Goal: Information Seeking & Learning: Understand process/instructions

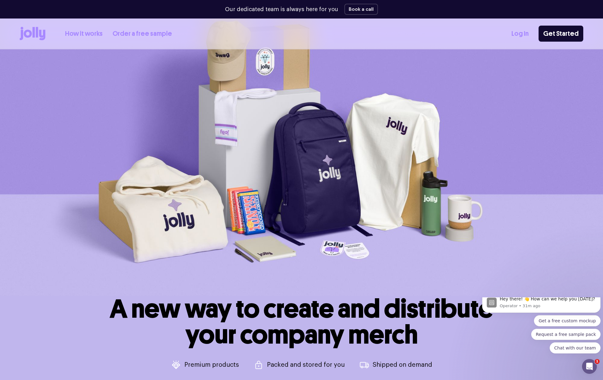
scroll to position [41, 0]
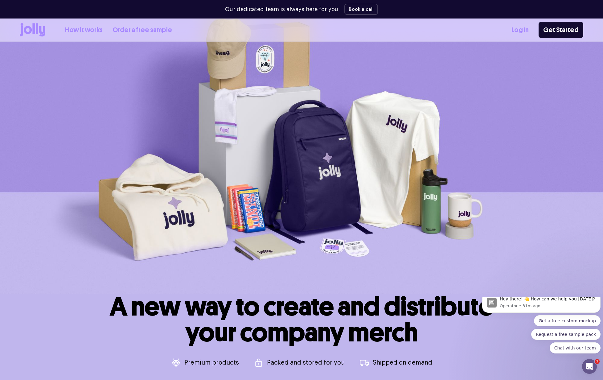
click at [142, 33] on link "Order a free sample" at bounding box center [142, 30] width 59 height 10
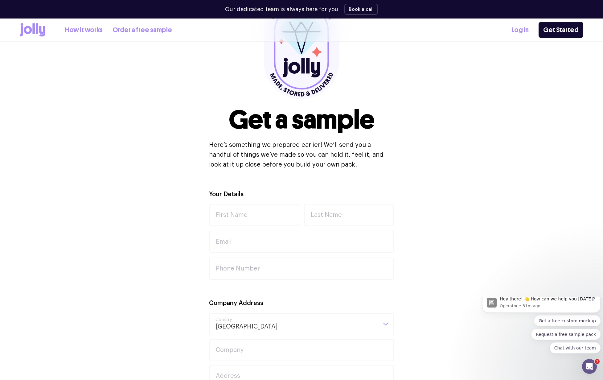
scroll to position [41, 0]
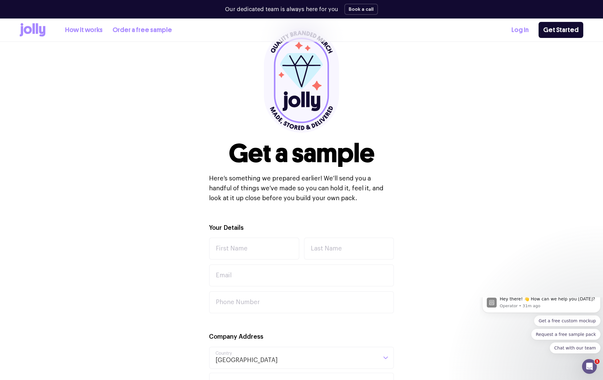
click at [78, 24] on div "How it works Order a free sample" at bounding box center [96, 30] width 152 height 14
click at [81, 29] on link "How it works" at bounding box center [84, 30] width 38 height 10
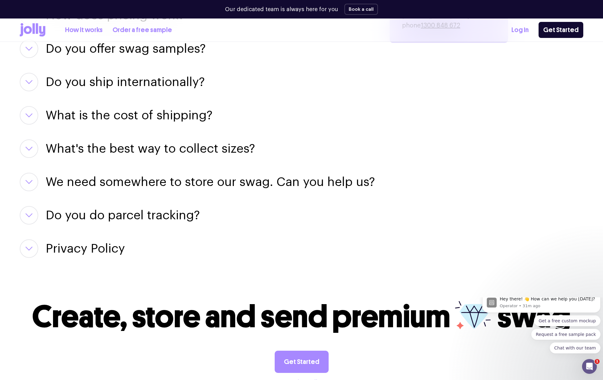
scroll to position [835, 0]
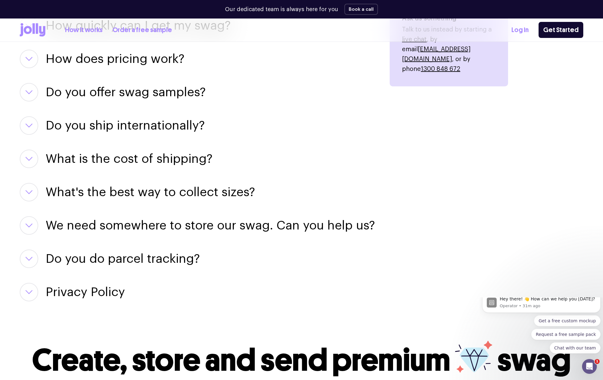
click at [123, 95] on h3 "Do you offer swag samples?" at bounding box center [126, 92] width 160 height 18
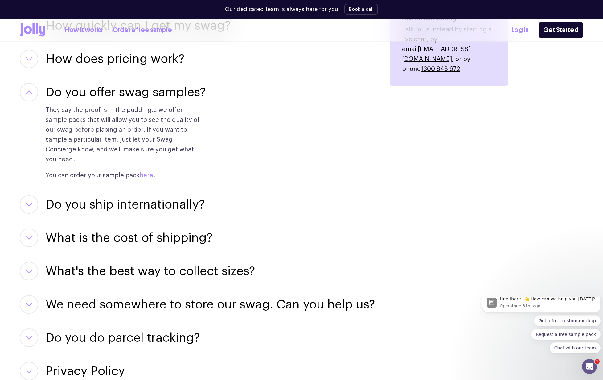
click at [104, 58] on h3 "How does pricing work?" at bounding box center [115, 59] width 139 height 18
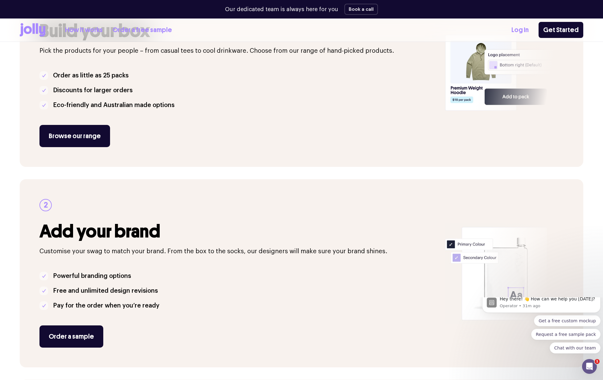
scroll to position [0, 0]
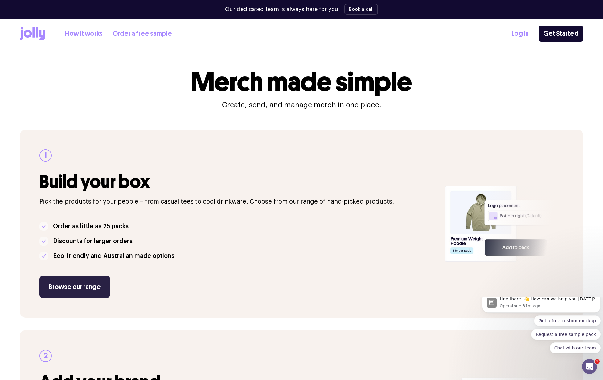
click at [89, 286] on link "Browse our range" at bounding box center [74, 287] width 71 height 22
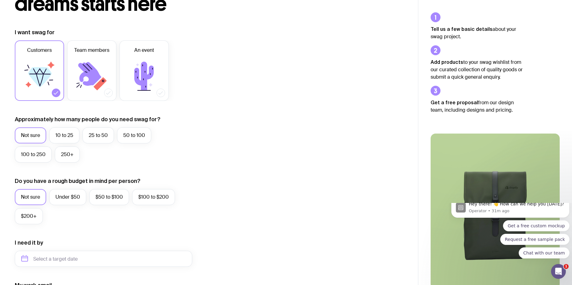
scroll to position [54, 0]
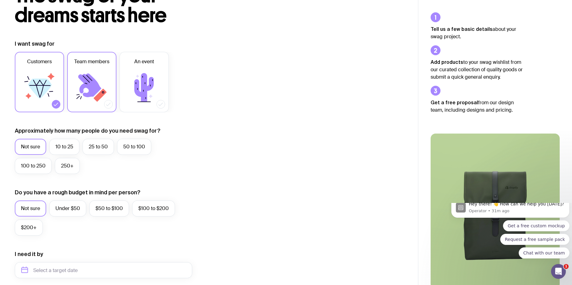
click at [90, 91] on icon at bounding box center [89, 85] width 23 height 24
click at [0, 0] on input "Team members" at bounding box center [0, 0] width 0 height 0
click at [143, 86] on icon at bounding box center [143, 87] width 19 height 29
click at [0, 0] on input "An event" at bounding box center [0, 0] width 0 height 0
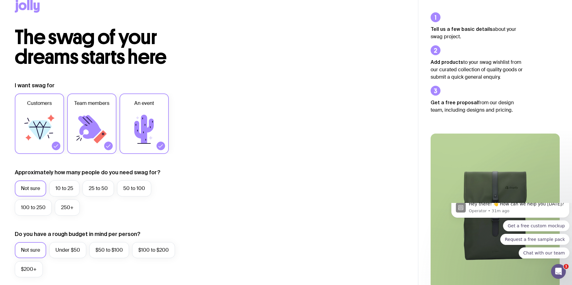
scroll to position [0, 0]
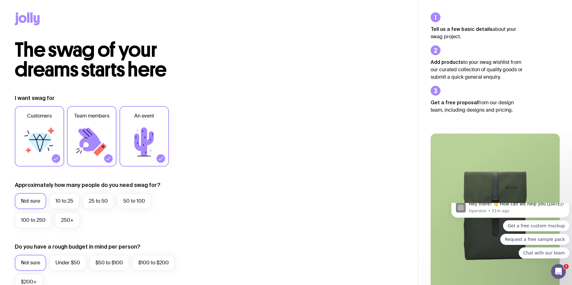
drag, startPoint x: 51, startPoint y: 16, endPoint x: 12, endPoint y: 16, distance: 38.2
click at [12, 16] on div at bounding box center [209, 20] width 418 height 40
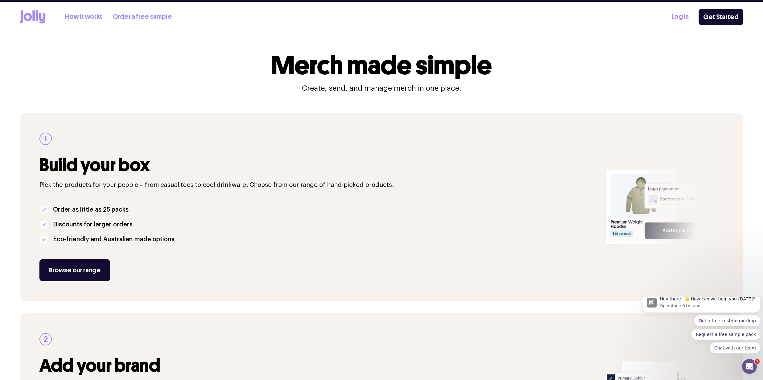
click at [272, 57] on div "Merch made simple Create, send, and manage merch in one place." at bounding box center [382, 63] width 724 height 60
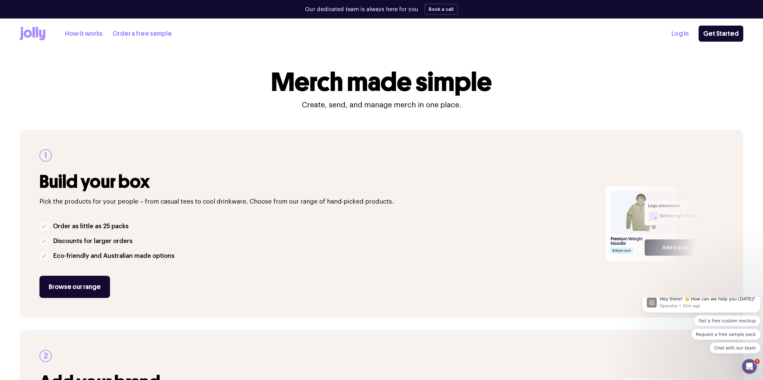
click at [292, 73] on h1 "Merch made simple" at bounding box center [381, 82] width 221 height 26
click at [292, 80] on h1 "Merch made simple" at bounding box center [381, 82] width 221 height 26
copy h1 "Merch"
click at [406, 147] on div "1 Build your box Pick the products for your people – from casual tees to cool d…" at bounding box center [382, 223] width 724 height 188
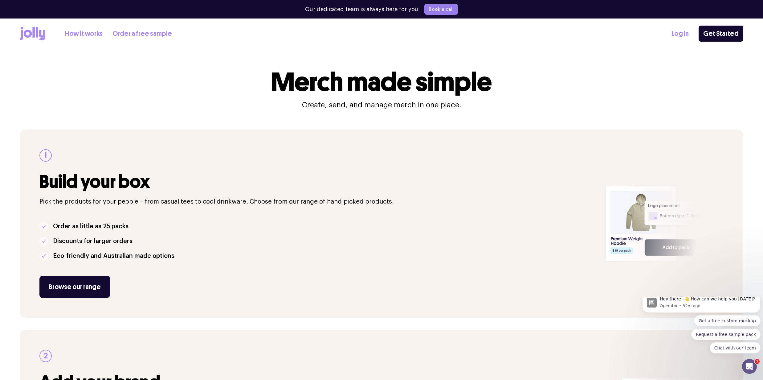
click at [438, 10] on button "Book a call" at bounding box center [441, 9] width 34 height 11
